Goal: Information Seeking & Learning: Find contact information

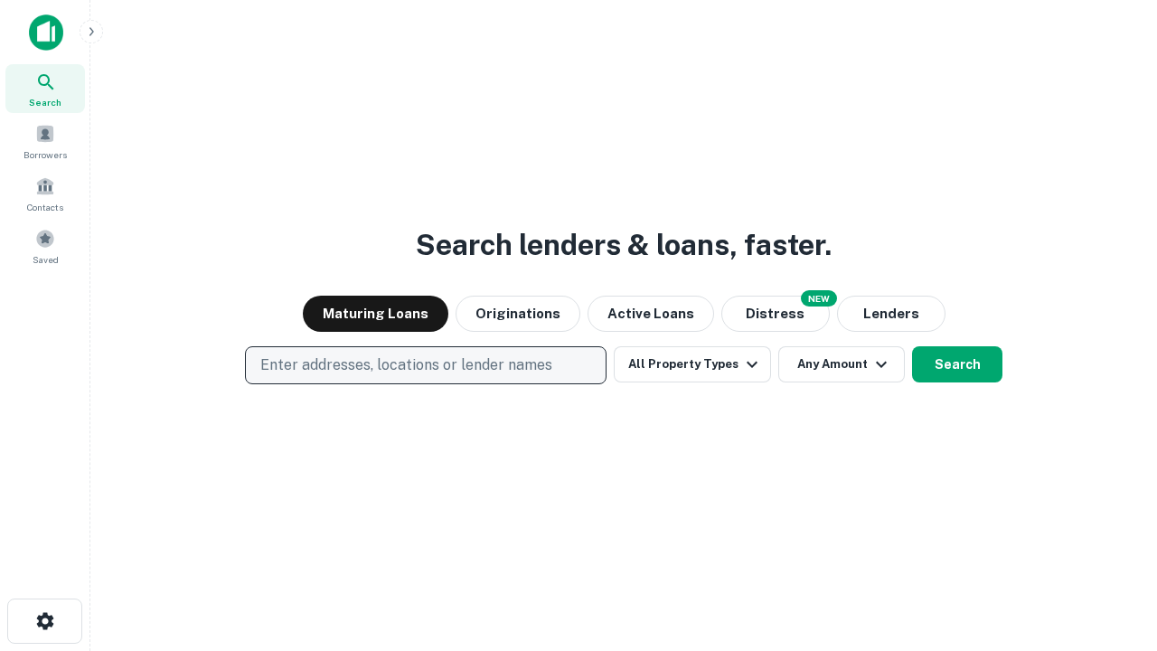
click at [425, 365] on p "Enter addresses, locations or lender names" at bounding box center [406, 365] width 292 height 22
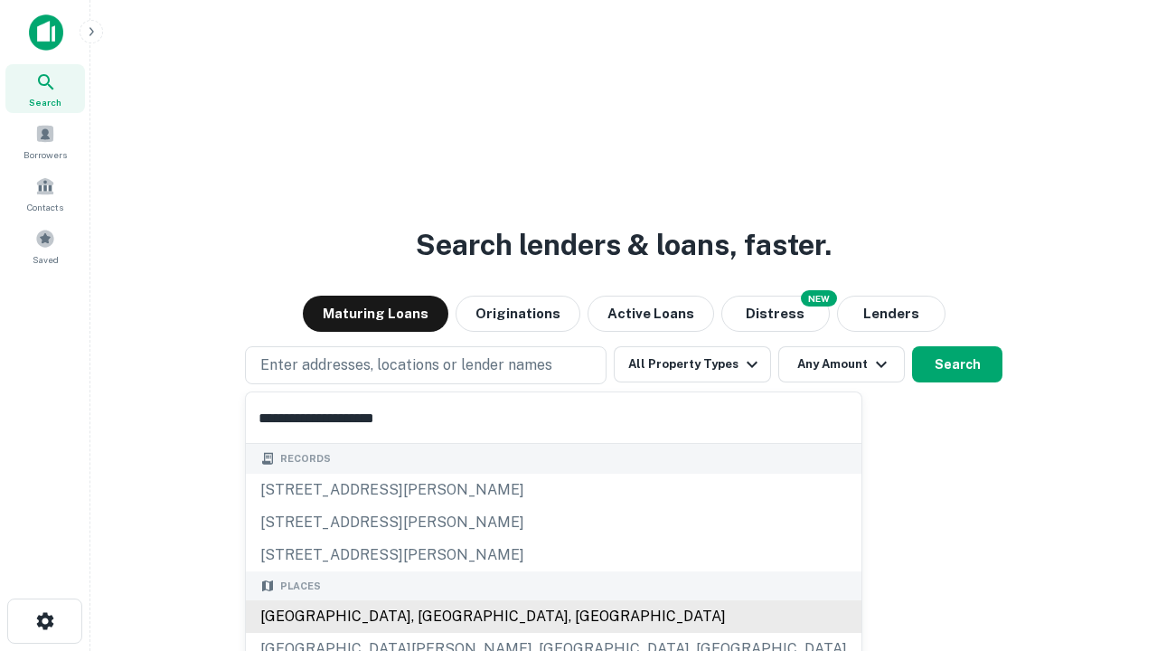
click at [432, 617] on div "[GEOGRAPHIC_DATA], [GEOGRAPHIC_DATA], [GEOGRAPHIC_DATA]" at bounding box center [554, 616] width 616 height 33
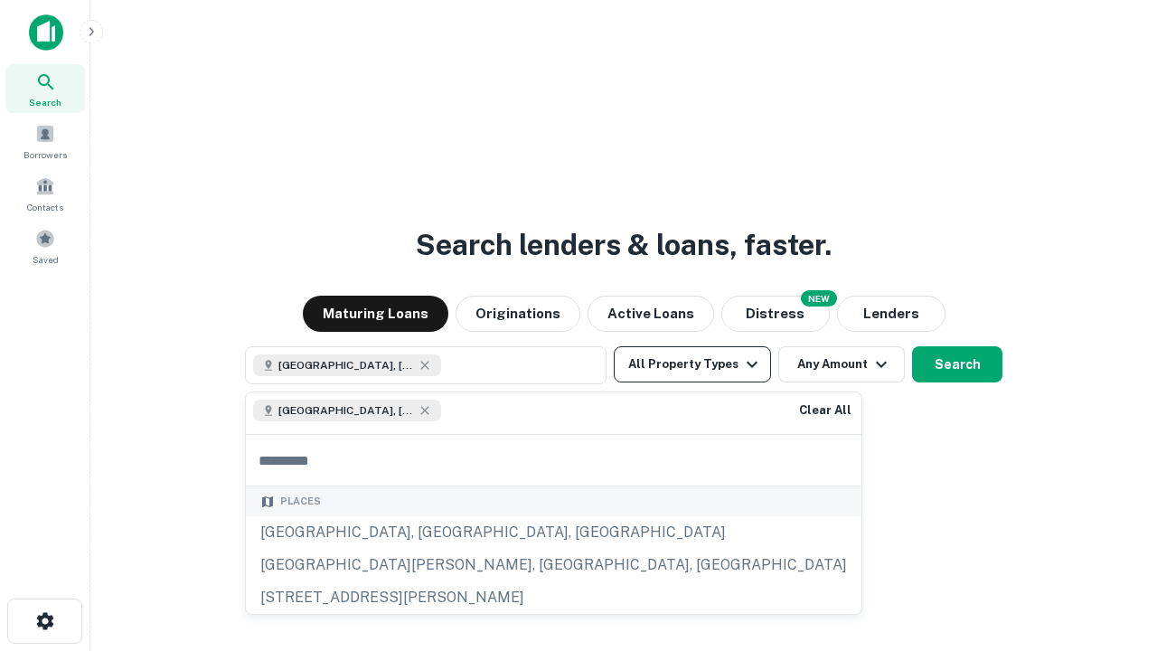
click at [693, 364] on button "All Property Types" at bounding box center [692, 364] width 157 height 36
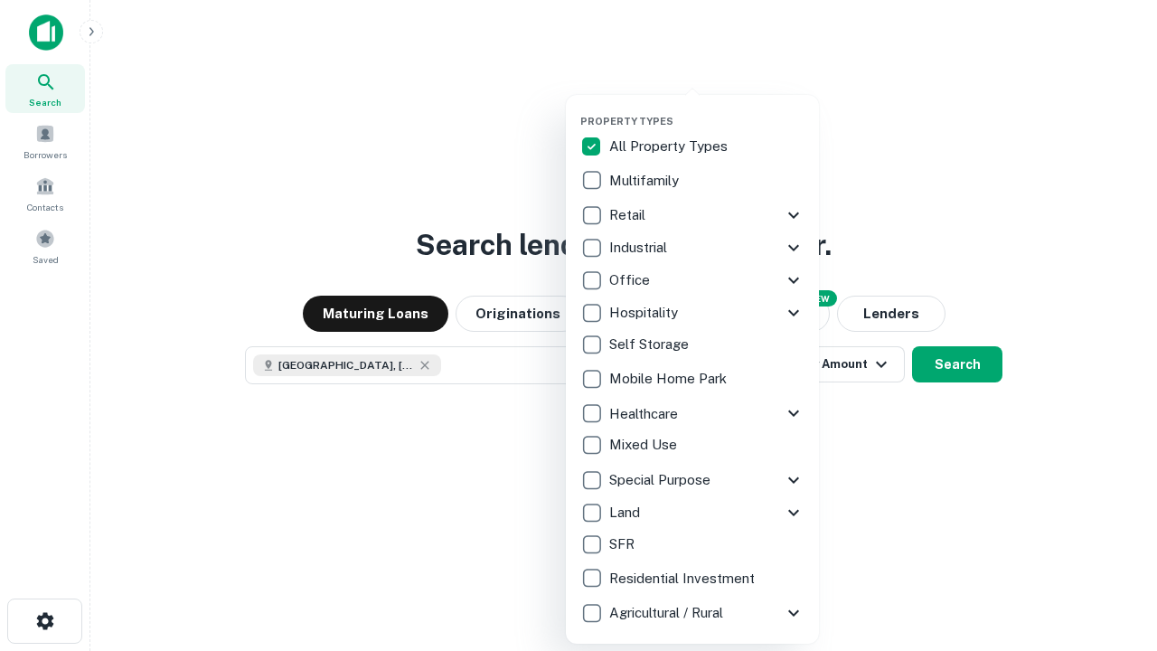
click at [707, 109] on button "button" at bounding box center [706, 109] width 253 height 1
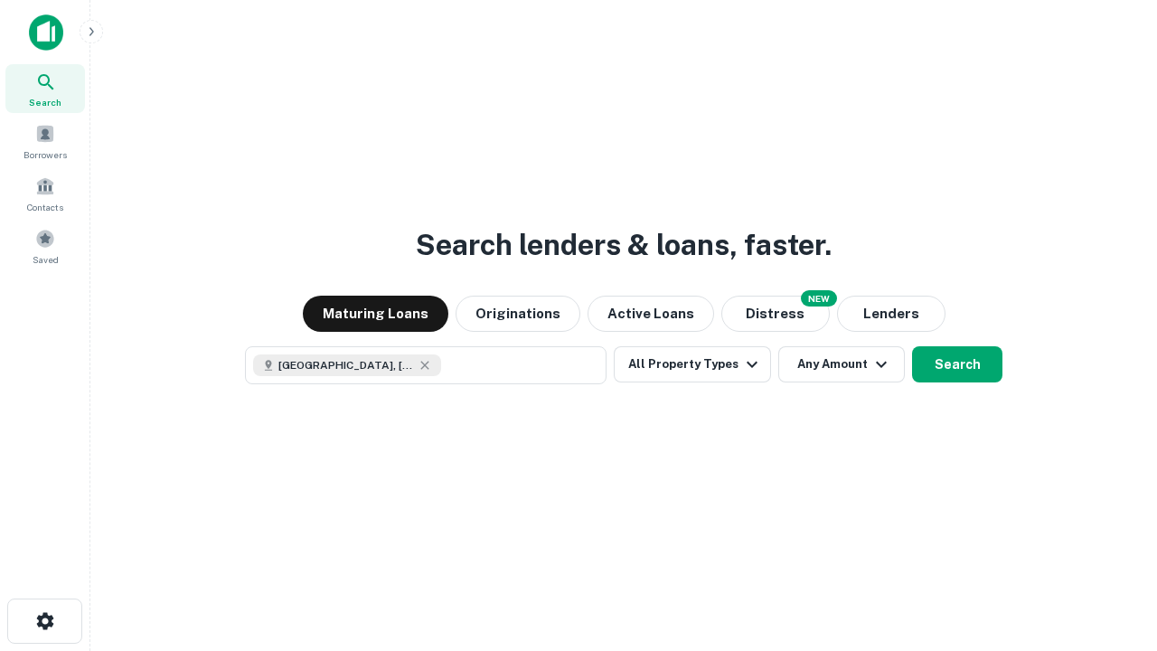
scroll to position [29, 0]
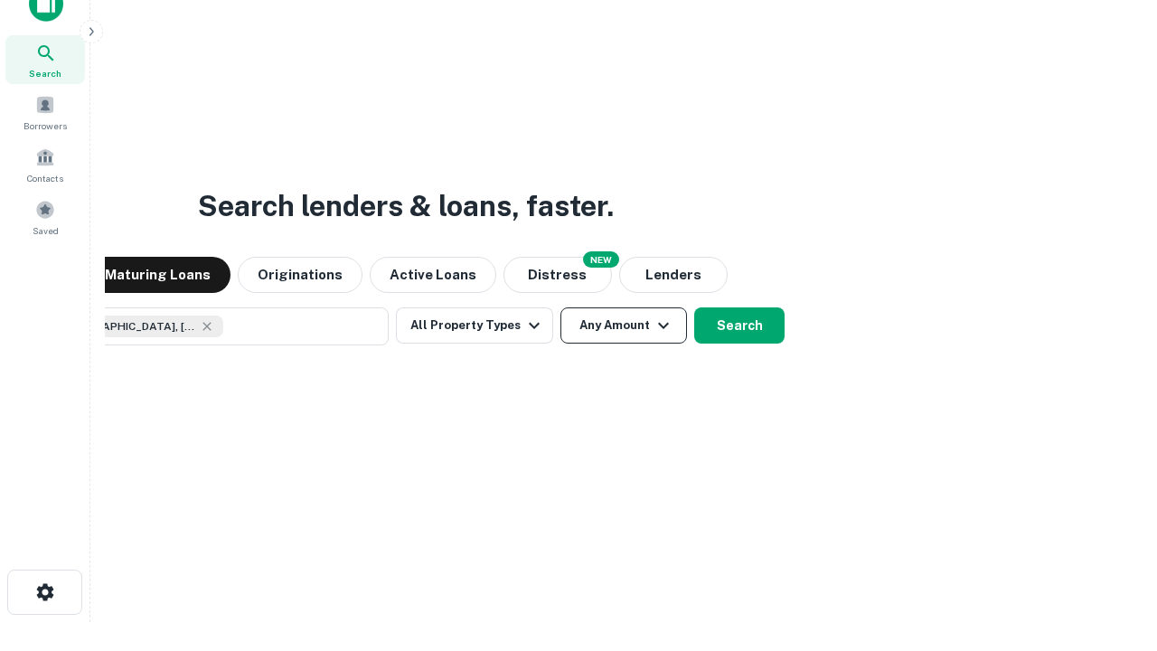
click at [561, 307] on button "Any Amount" at bounding box center [624, 325] width 127 height 36
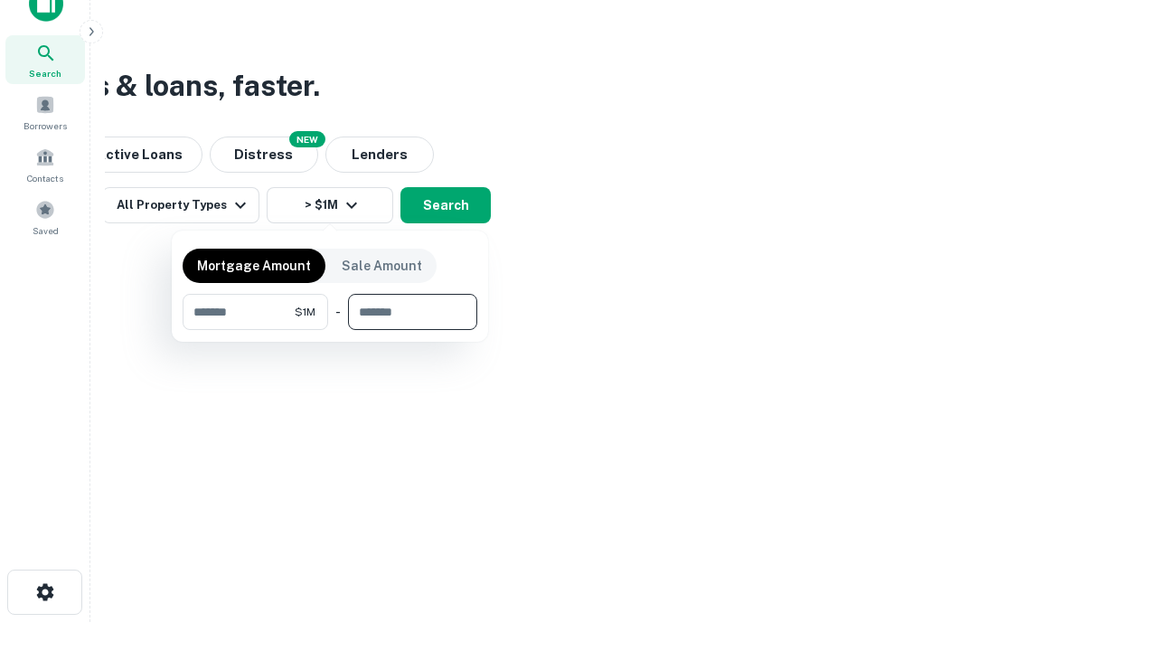
type input "*******"
click at [330, 330] on button "button" at bounding box center [330, 330] width 295 height 1
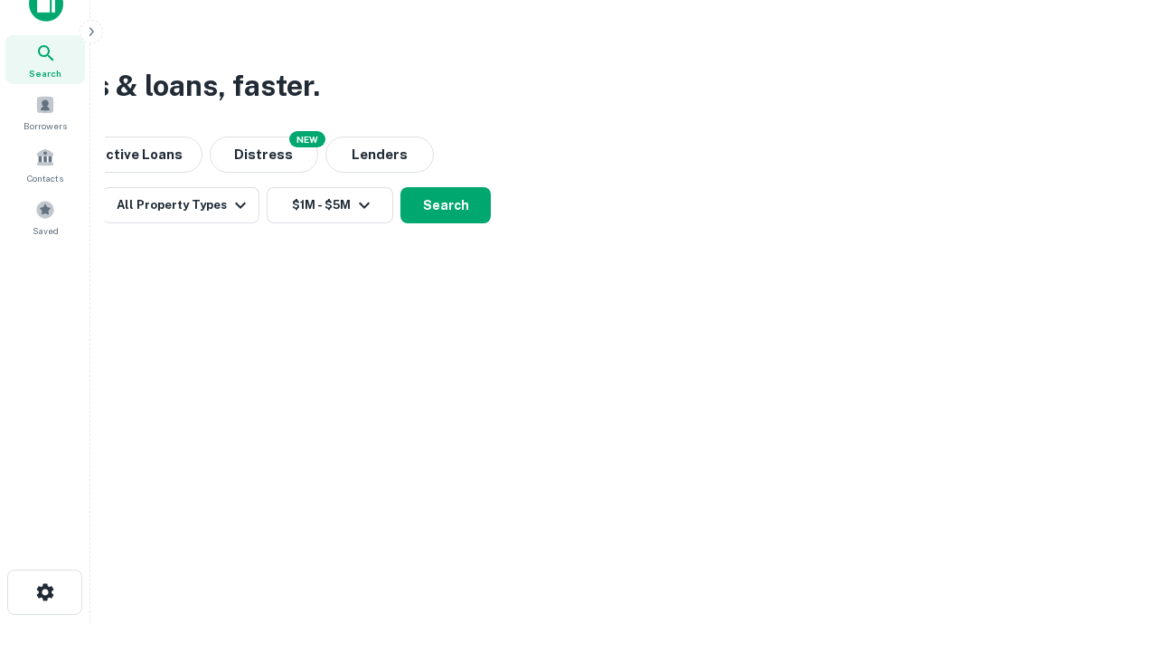
scroll to position [29, 0]
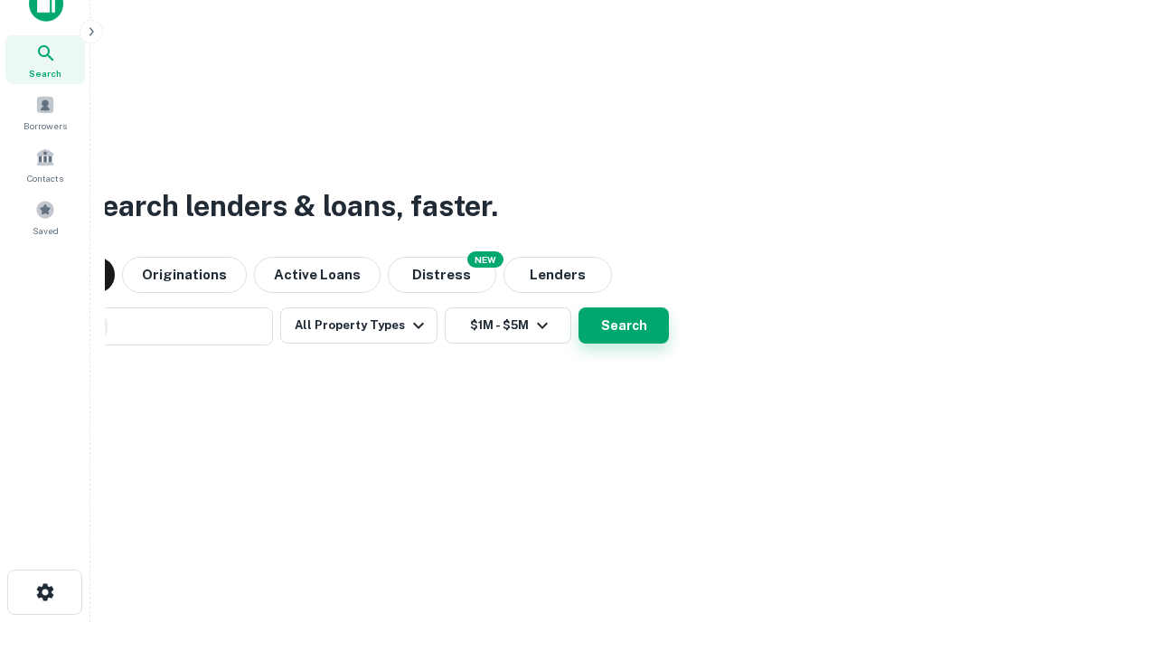
click at [579, 307] on button "Search" at bounding box center [624, 325] width 90 height 36
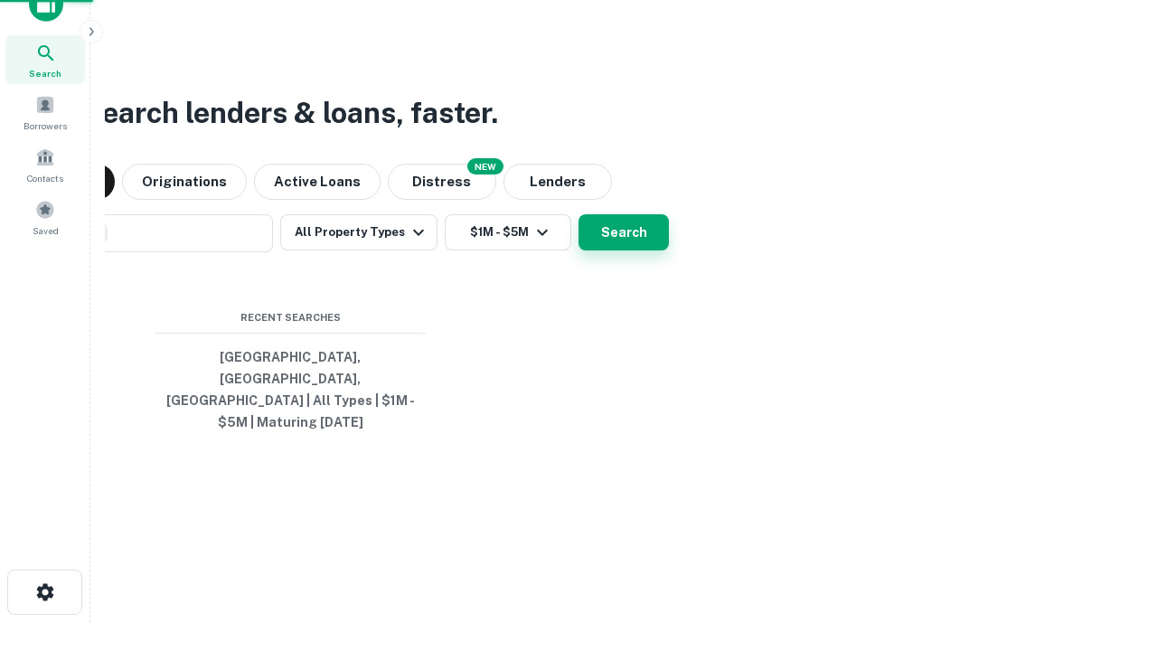
scroll to position [59, 512]
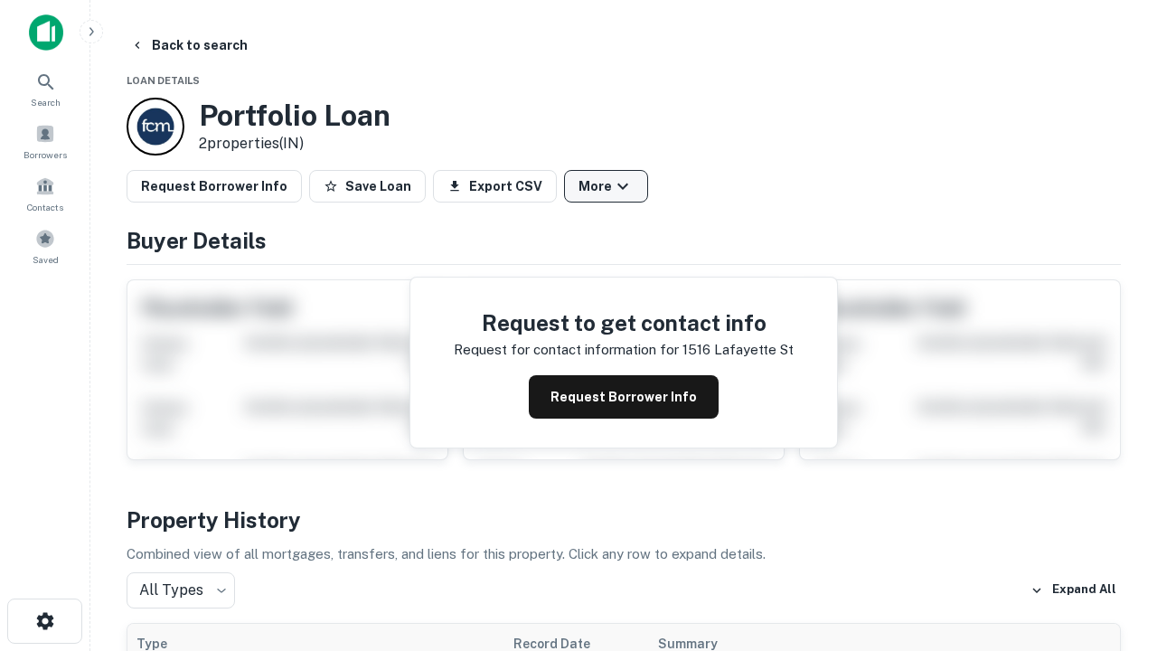
click at [606, 186] on button "More" at bounding box center [606, 186] width 84 height 33
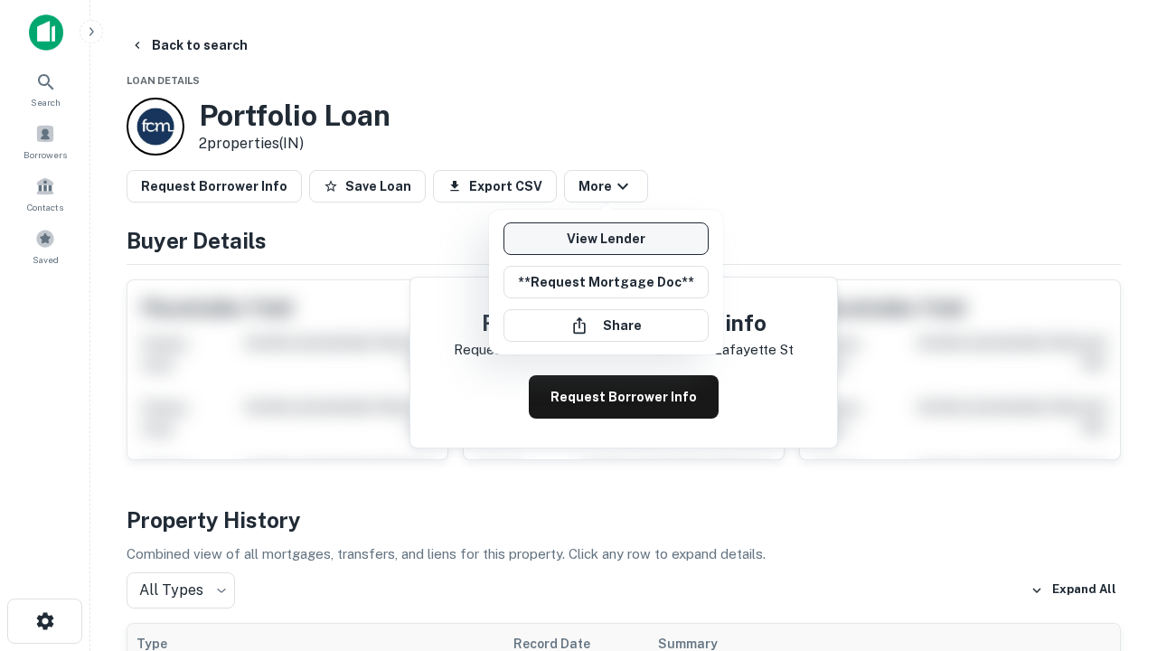
click at [606, 239] on link "View Lender" at bounding box center [606, 238] width 205 height 33
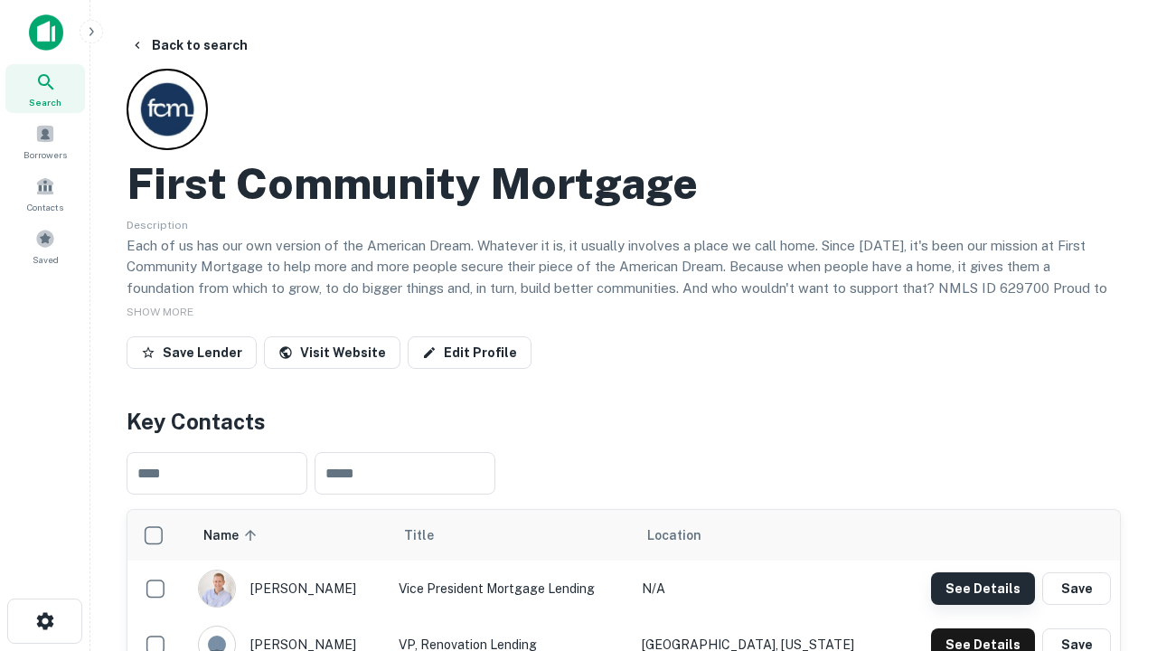
click at [983, 588] on button "See Details" at bounding box center [983, 588] width 104 height 33
